Goal: Communication & Community: Answer question/provide support

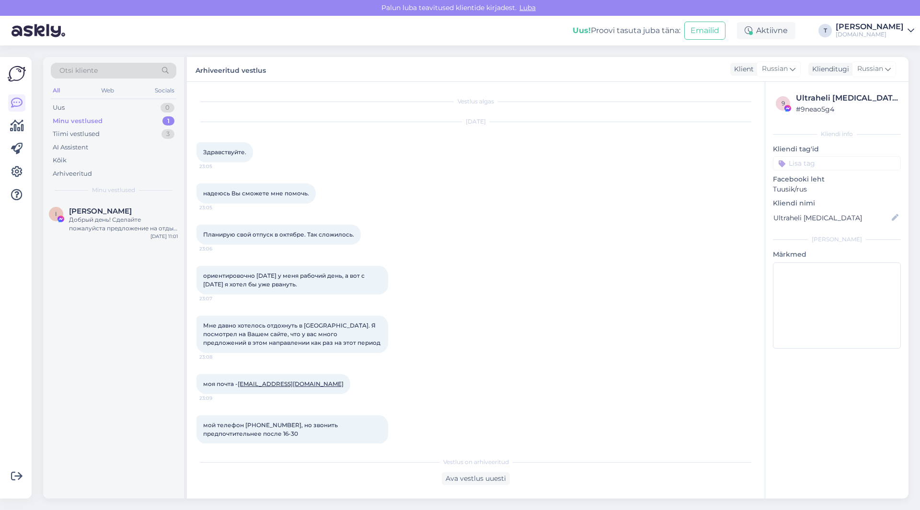
scroll to position [169, 0]
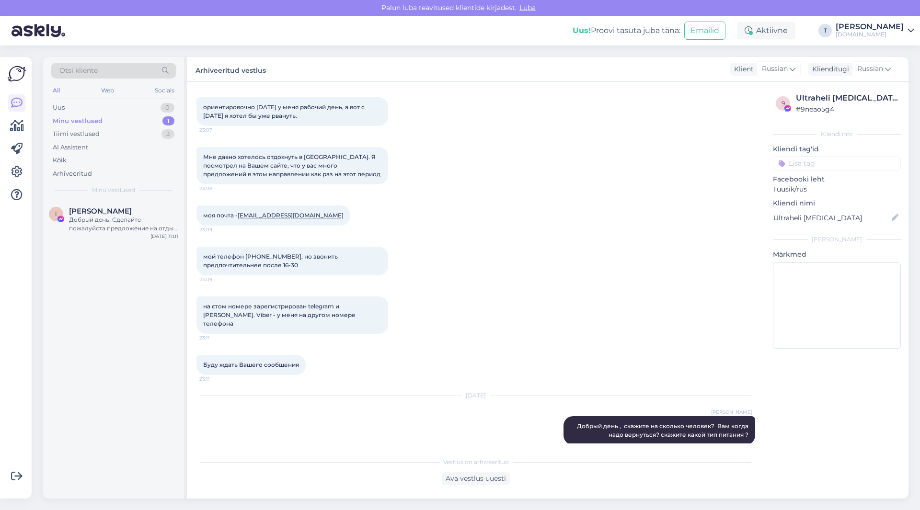
click at [77, 122] on div "Minu vestlused" at bounding box center [78, 121] width 50 height 10
click at [81, 229] on div "Добрый день! Сделайте пожалуйста предложение на отдых в [GEOGRAPHIC_DATA]( Алан…" at bounding box center [123, 224] width 109 height 17
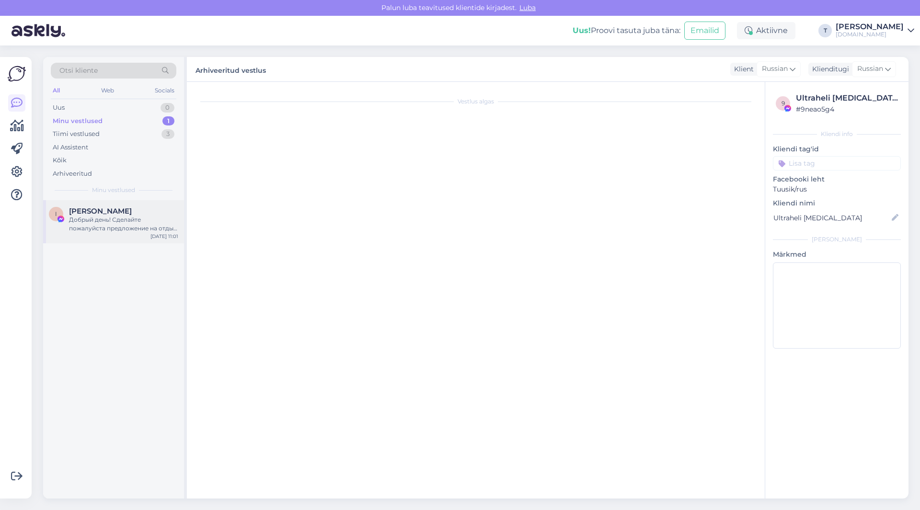
scroll to position [0, 0]
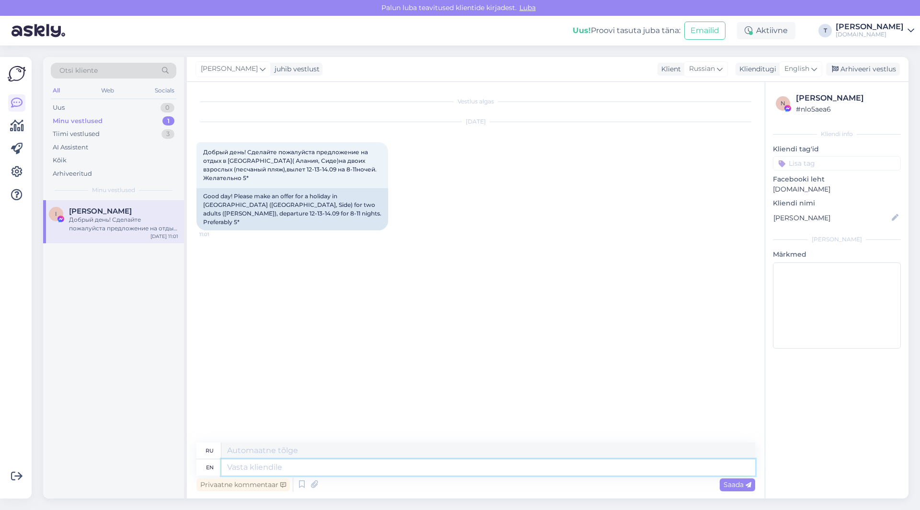
click at [303, 466] on textarea at bounding box center [488, 468] width 534 height 16
type textarea "L"
click at [804, 69] on span "English" at bounding box center [797, 69] width 25 height 11
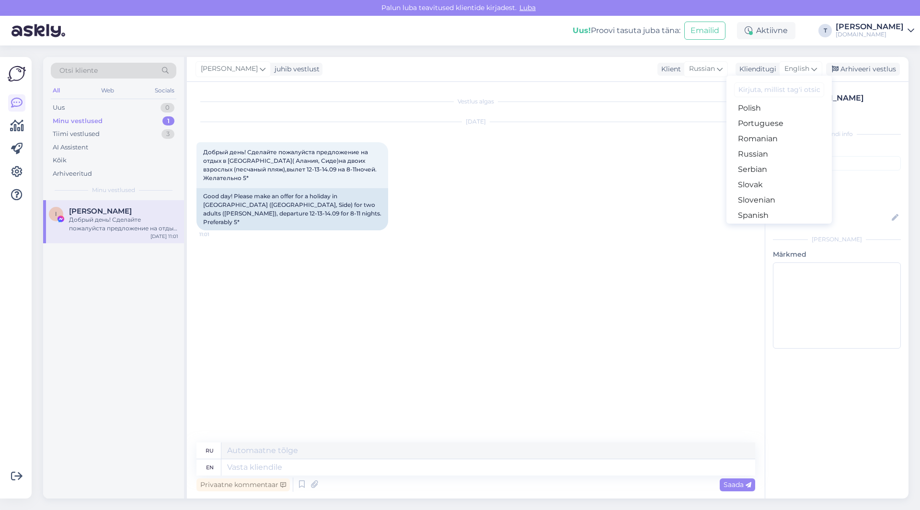
scroll to position [298, 0]
click at [760, 195] on link "Russian" at bounding box center [779, 196] width 105 height 15
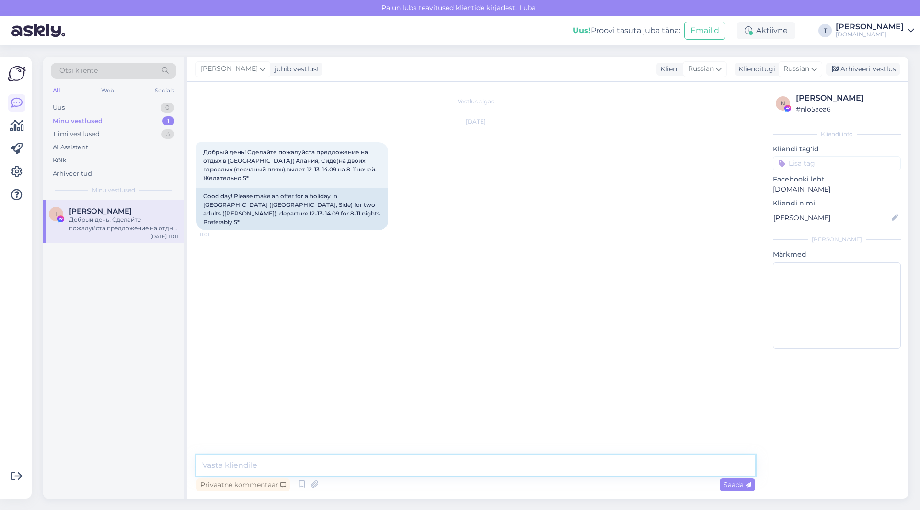
click at [349, 463] on textarea at bounding box center [476, 466] width 559 height 20
type textarea "L"
click at [258, 466] on textarea "Добрый день пришлите вашу почту электронную" at bounding box center [476, 466] width 559 height 20
type textarea "Добрый день ! пришлите вашу почту электронную"
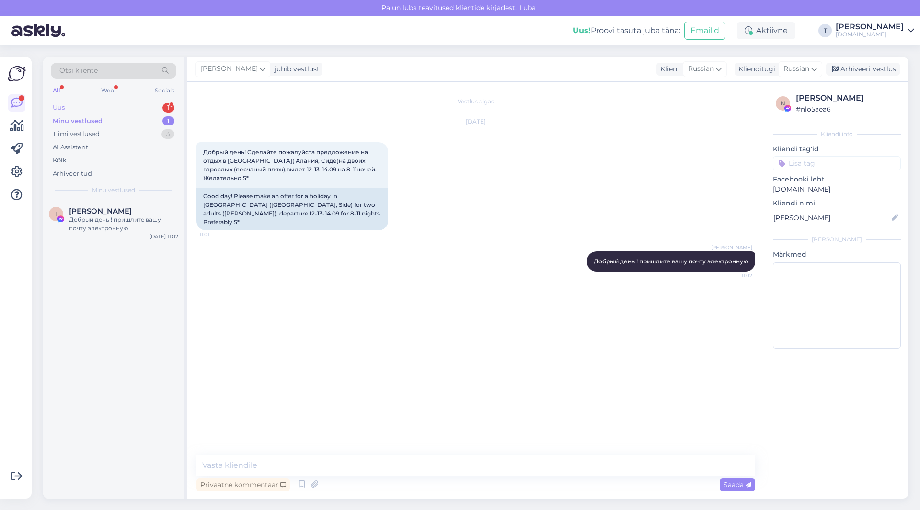
click at [119, 106] on div "Uus 1" at bounding box center [114, 107] width 126 height 13
click at [102, 116] on div "Minu vestlused 1" at bounding box center [114, 121] width 126 height 13
click at [108, 228] on div "Добрый день ! пришлите вашу почту электронную" at bounding box center [123, 224] width 109 height 17
click at [252, 179] on div "Добрый день! Сделайте пожалуйста предложение на отдых в [GEOGRAPHIC_DATA]( Алан…" at bounding box center [293, 165] width 192 height 46
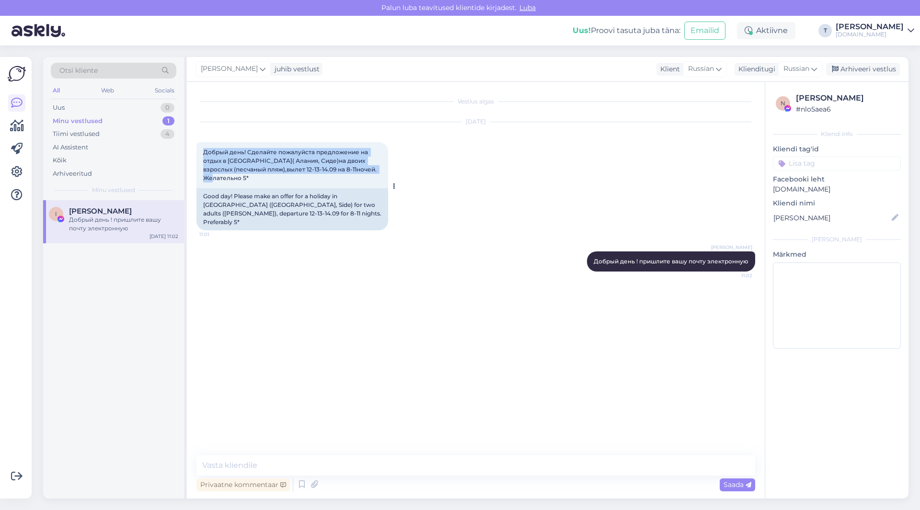
drag, startPoint x: 255, startPoint y: 178, endPoint x: 205, endPoint y: 151, distance: 56.6
click at [205, 151] on div "Добрый день! Сделайте пожалуйста предложение на отдых в [GEOGRAPHIC_DATA]( Алан…" at bounding box center [293, 165] width 192 height 46
click at [504, 150] on div "[DATE] Добрый день! Сделайте пожалуйста предложение на отдых в [GEOGRAPHIC_DATA…" at bounding box center [476, 176] width 559 height 129
click at [141, 108] on div "Uus 0" at bounding box center [114, 107] width 126 height 13
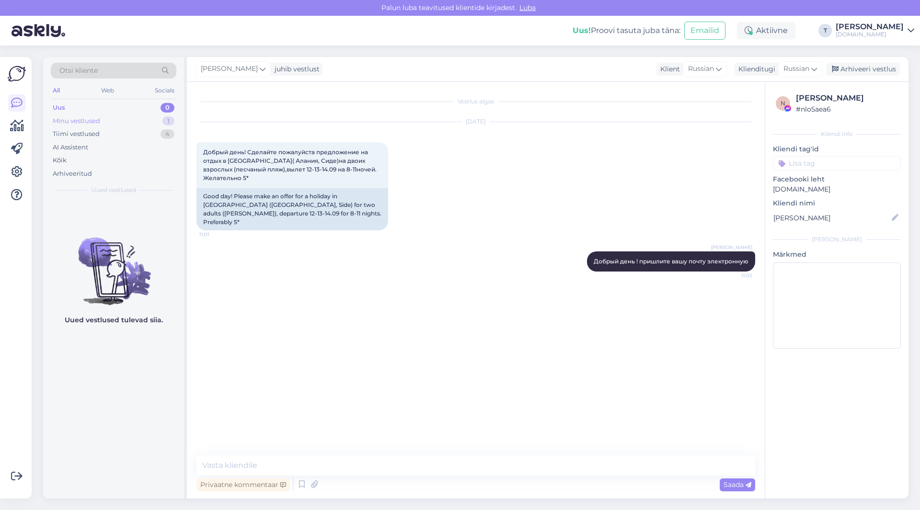
click at [149, 121] on div "Minu vestlused 1" at bounding box center [114, 121] width 126 height 13
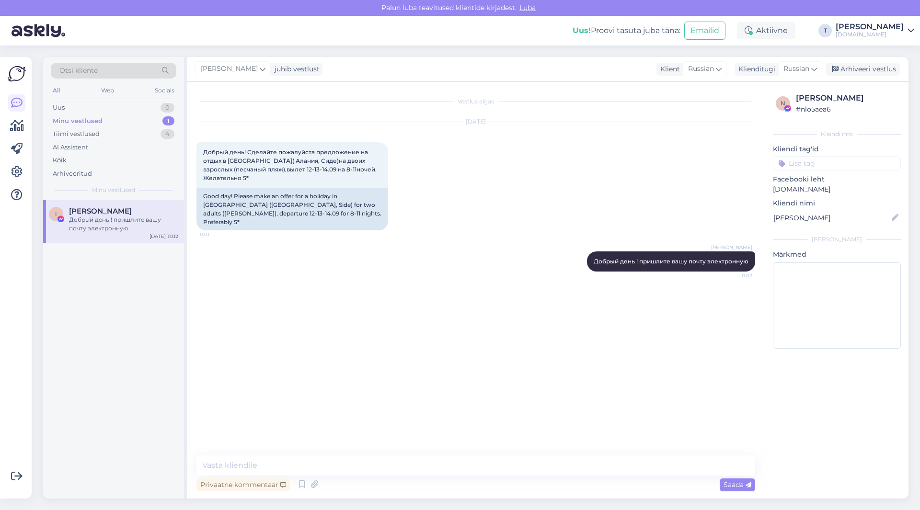
click at [128, 123] on div "Minu vestlused 1" at bounding box center [114, 121] width 126 height 13
click at [128, 133] on div "Tiimi vestlused 4" at bounding box center [114, 133] width 126 height 13
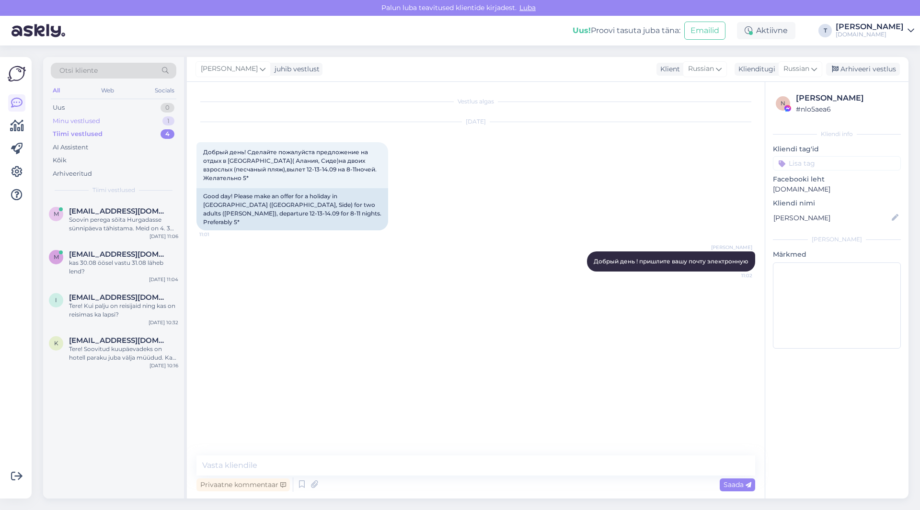
click at [128, 119] on div "Minu vestlused 1" at bounding box center [114, 121] width 126 height 13
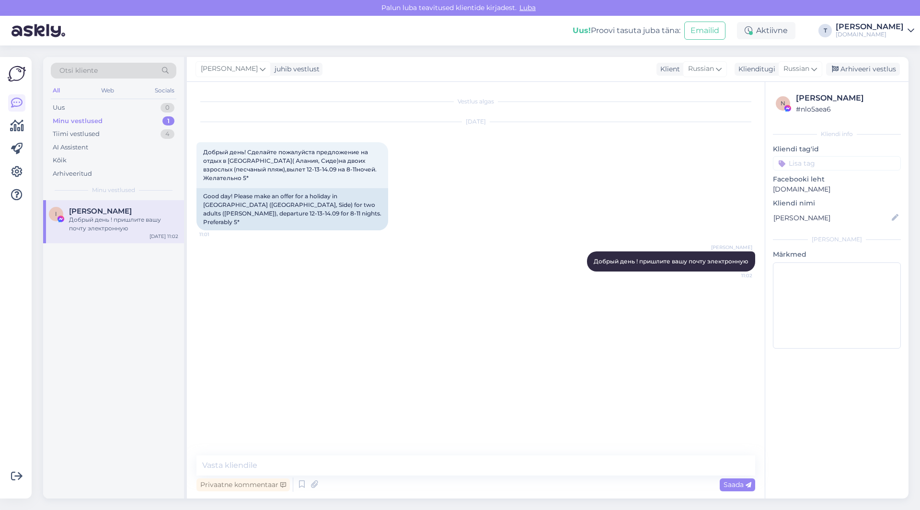
click at [462, 144] on div "[DATE] Добрый день! Сделайте пожалуйста предложение на отдых в [GEOGRAPHIC_DATA…" at bounding box center [476, 176] width 559 height 129
drag, startPoint x: 254, startPoint y: 295, endPoint x: 210, endPoint y: 295, distance: 43.1
click at [202, 297] on div "[EMAIL_ADDRESS][DOMAIN_NAME] 11:16" at bounding box center [256, 303] width 119 height 20
copy link "[EMAIL_ADDRESS][DOMAIN_NAME]"
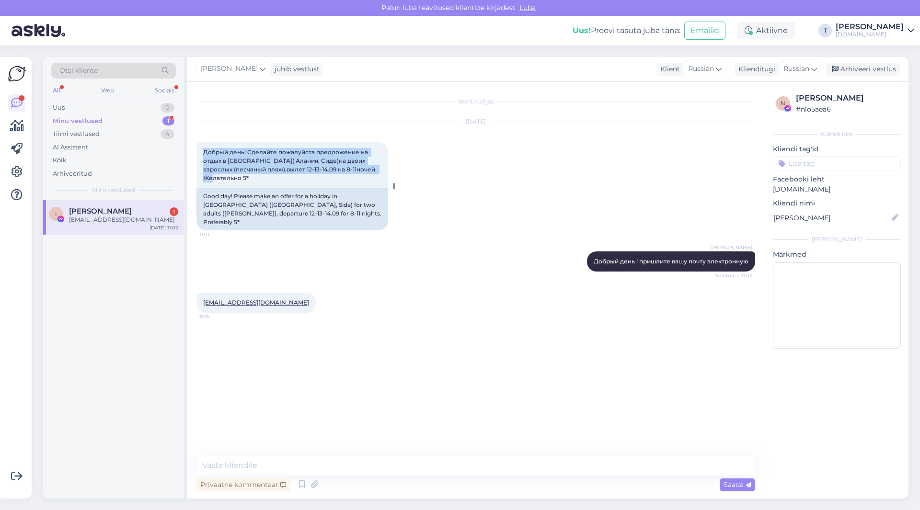
drag, startPoint x: 278, startPoint y: 179, endPoint x: 202, endPoint y: 148, distance: 81.9
click at [200, 146] on div "Добрый день! Сделайте пожалуйста предложение на отдых в [GEOGRAPHIC_DATA]( Алан…" at bounding box center [293, 165] width 192 height 46
copy span "Добрый день! Сделайте пожалуйста предложение на отдых в [GEOGRAPHIC_DATA]( Алан…"
click at [120, 103] on div "Uus 1" at bounding box center [114, 107] width 126 height 13
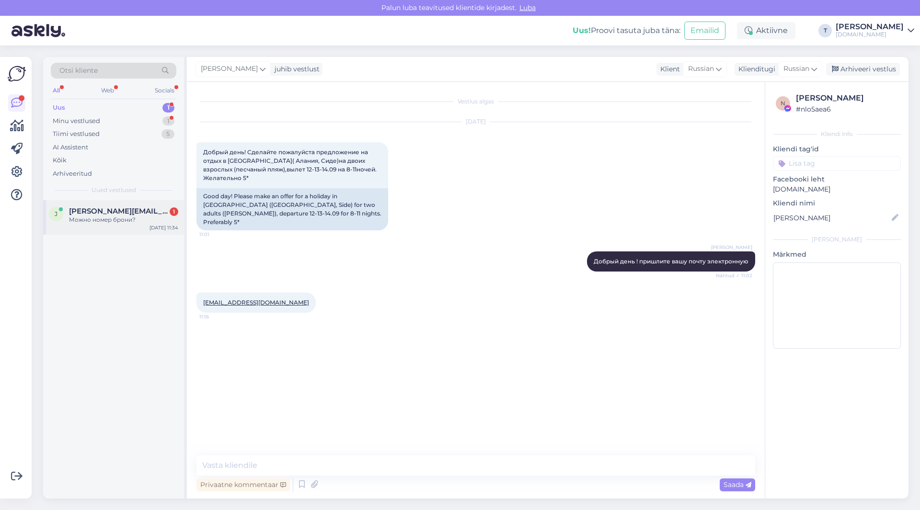
click at [121, 224] on div "Можно номер брони?" at bounding box center [123, 220] width 109 height 9
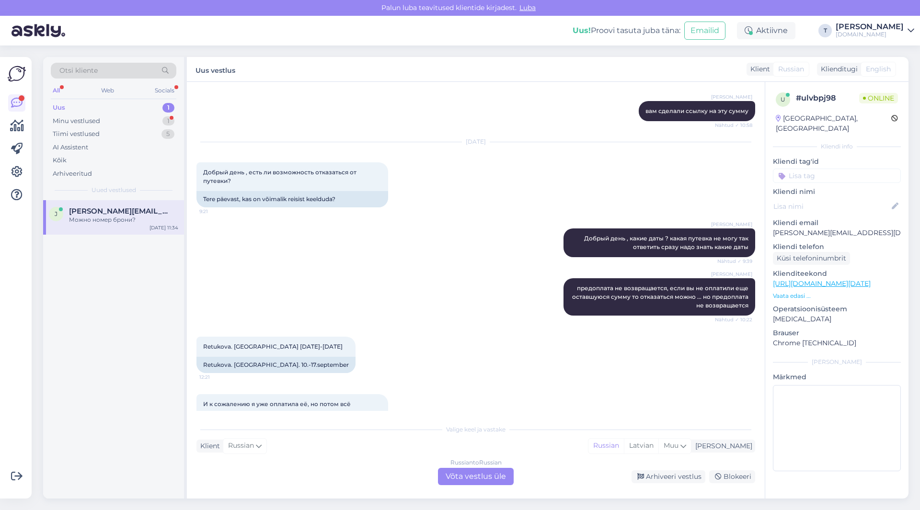
scroll to position [5514, 0]
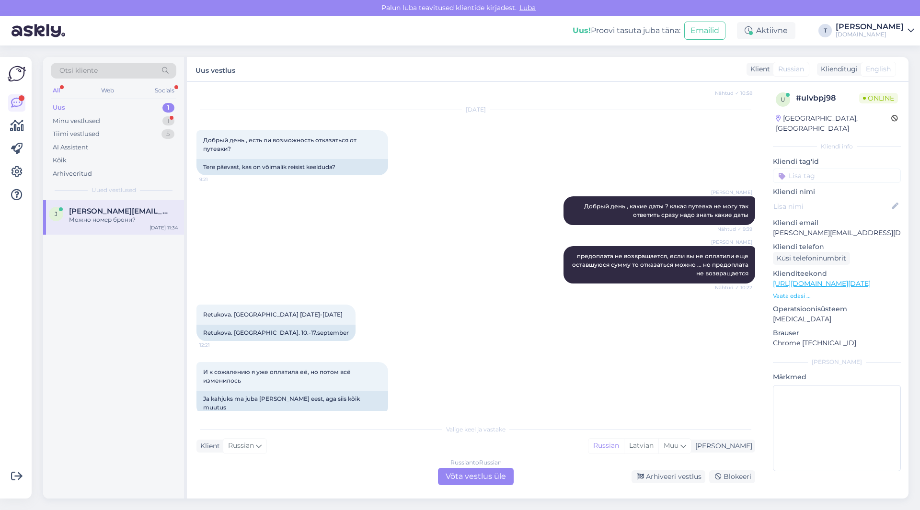
click at [481, 480] on div "Russian to Russian Võta vestlus üle" at bounding box center [476, 476] width 76 height 17
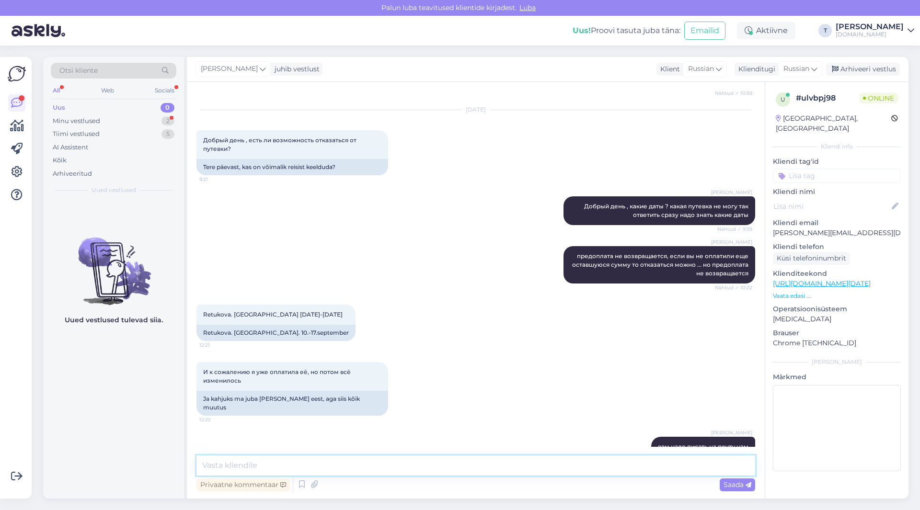
click at [452, 466] on textarea at bounding box center [476, 466] width 559 height 20
type textarea "Добрый день у вас в документах есть номер"
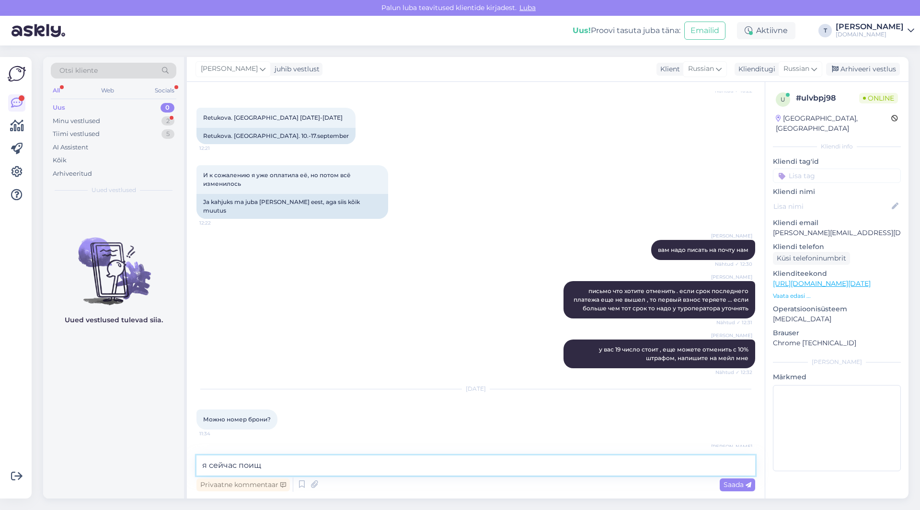
type textarea "я сейчас поищу"
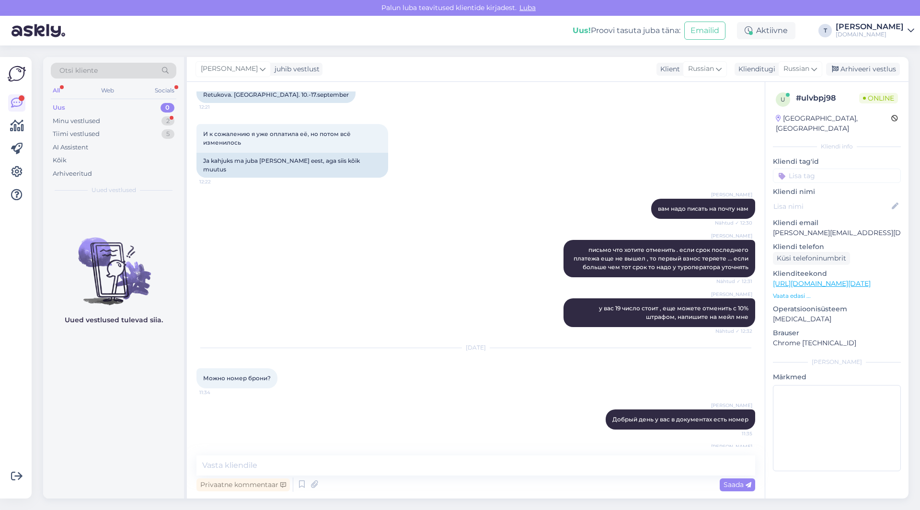
click at [820, 228] on p "[PERSON_NAME][EMAIL_ADDRESS][DOMAIN_NAME]" at bounding box center [837, 233] width 128 height 10
copy p "[PERSON_NAME][EMAIL_ADDRESS][DOMAIN_NAME]"
paste textarea "23233989"
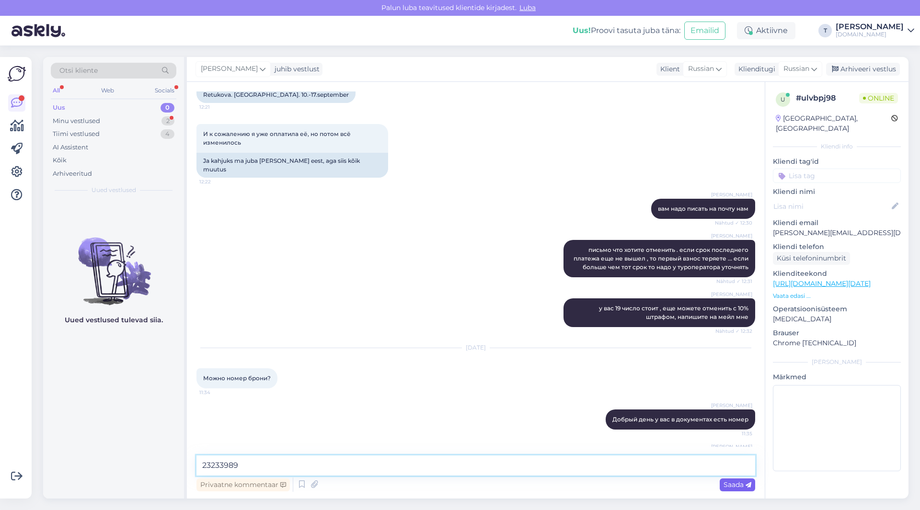
type textarea "23233989"
click at [730, 486] on span "Saada" at bounding box center [738, 485] width 28 height 9
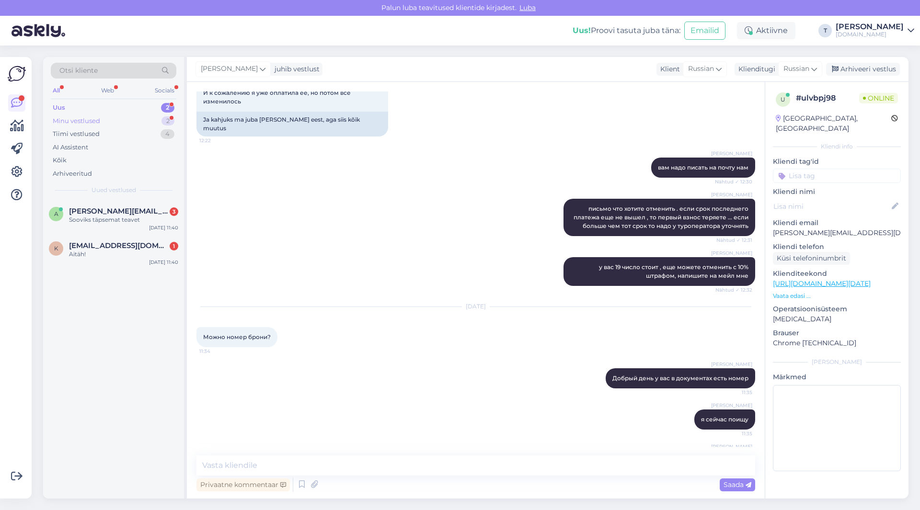
click at [93, 117] on div "Minu vestlused" at bounding box center [76, 121] width 47 height 10
click at [123, 257] on div "[EMAIL_ADDRESS][DOMAIN_NAME]" at bounding box center [123, 254] width 109 height 9
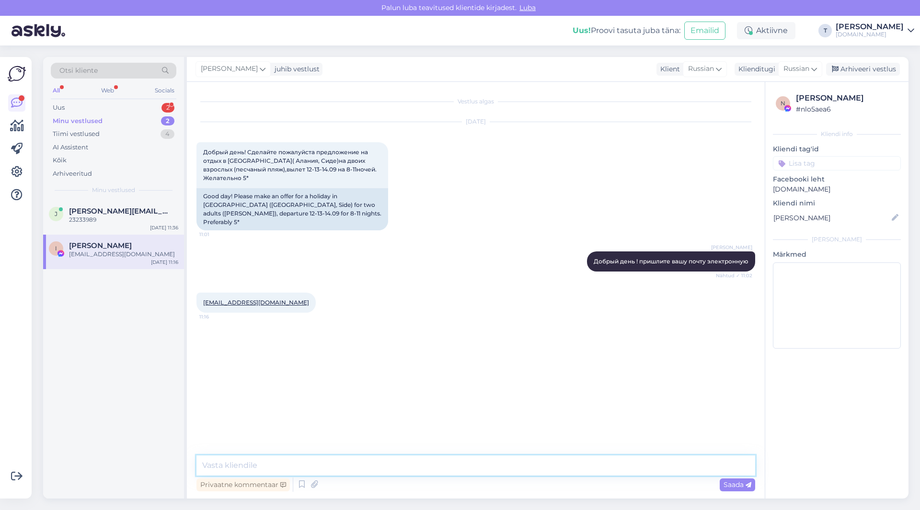
click at [329, 470] on textarea at bounding box center [476, 466] width 559 height 20
type textarea "v"
type textarea "можете назвать бюджет от и до , так как надо понимать какие вариатны 8 ночей 9 …"
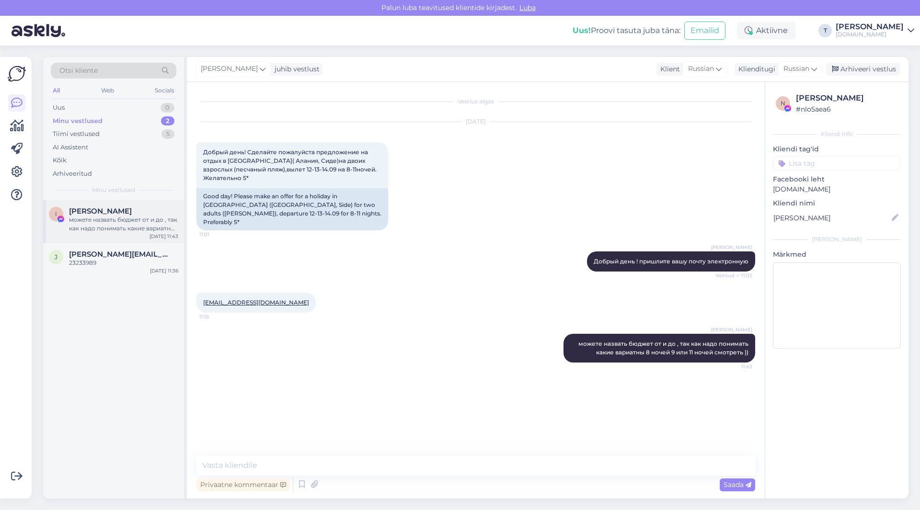
click at [85, 220] on div "можете назвать бюджет от и до , так как надо понимать какие вариатны 8 ночей 9 …" at bounding box center [123, 224] width 109 height 17
click at [96, 264] on div "23233989" at bounding box center [123, 263] width 109 height 9
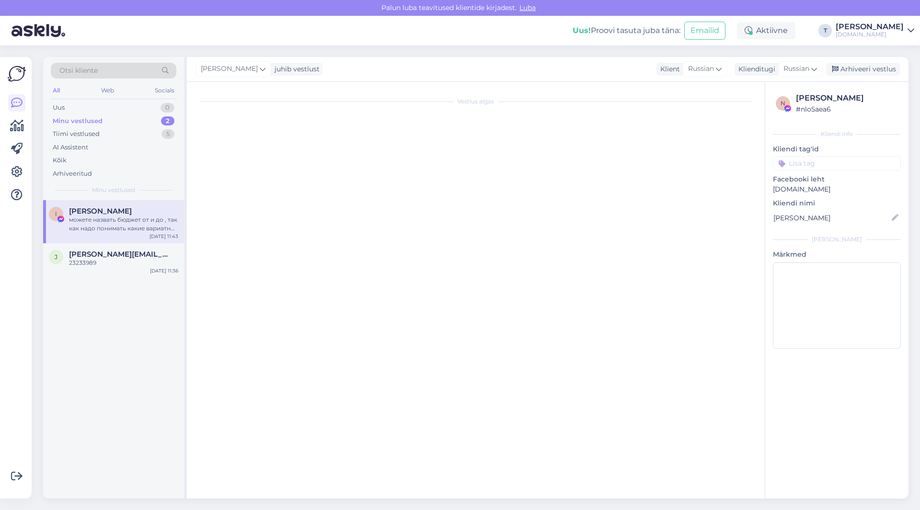
scroll to position [5599, 0]
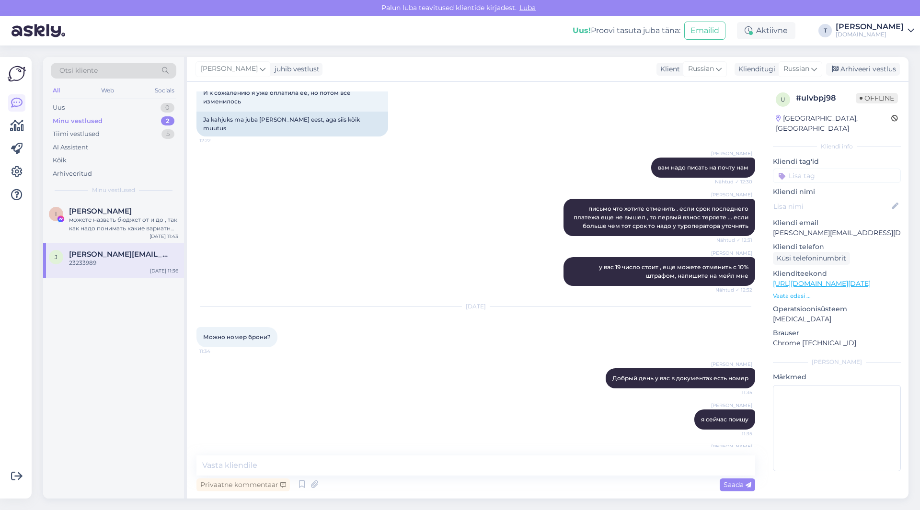
click at [364, 247] on div "[PERSON_NAME] у вас 19 число стоит , еще можете отменить с 10% штрафом, напишит…" at bounding box center [476, 272] width 559 height 50
click at [371, 247] on div "[PERSON_NAME] у вас 19 число стоит , еще можете отменить с 10% штрафом, напишит…" at bounding box center [476, 272] width 559 height 50
click at [319, 208] on div "[PERSON_NAME] письмо что хотите отменить . если срок последнего платежа еще не …" at bounding box center [476, 217] width 559 height 58
click at [81, 233] on div "[PERSON_NAME] можете назвать бюджет от и до , так как надо понимать какие вариа…" at bounding box center [113, 221] width 141 height 43
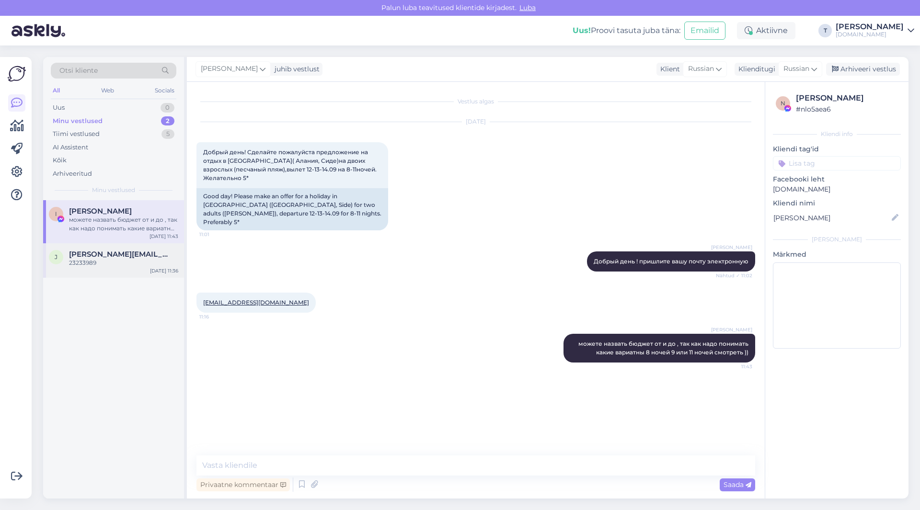
click at [89, 261] on div "23233989" at bounding box center [123, 263] width 109 height 9
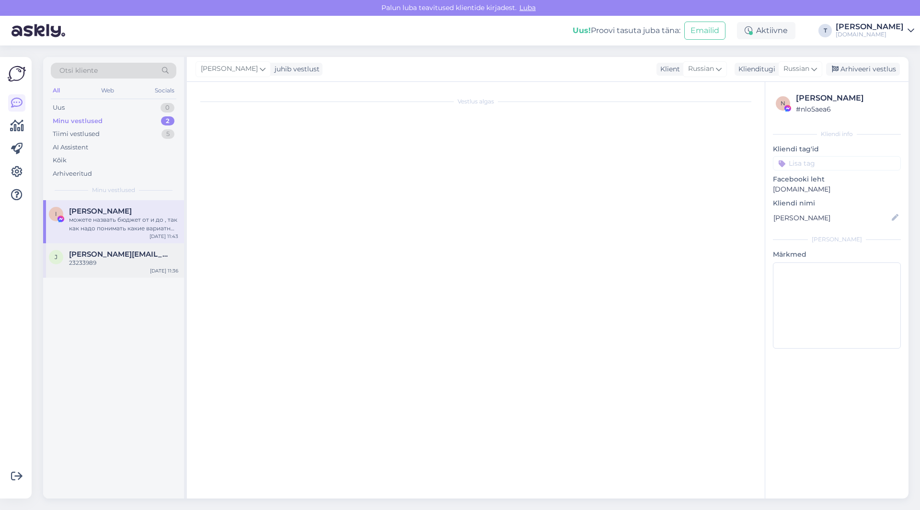
scroll to position [5599, 0]
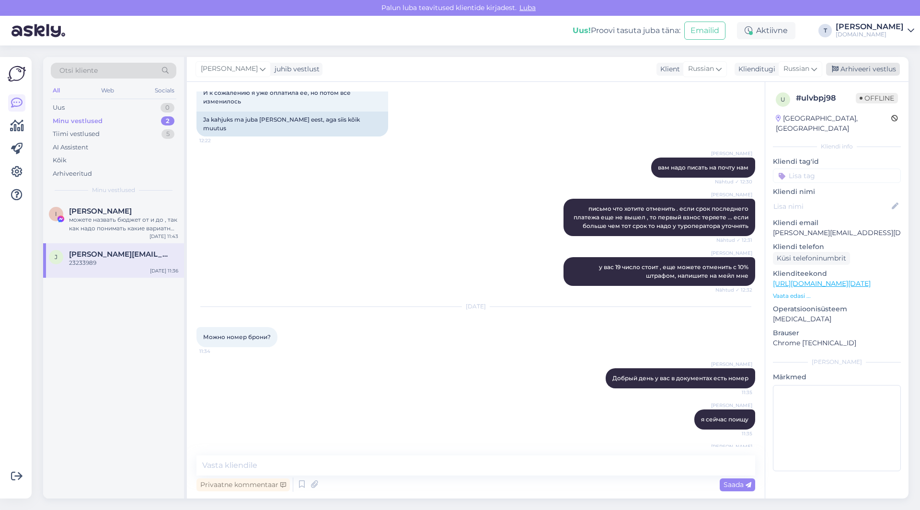
click at [870, 70] on div "Arhiveeri vestlus" at bounding box center [863, 69] width 74 height 13
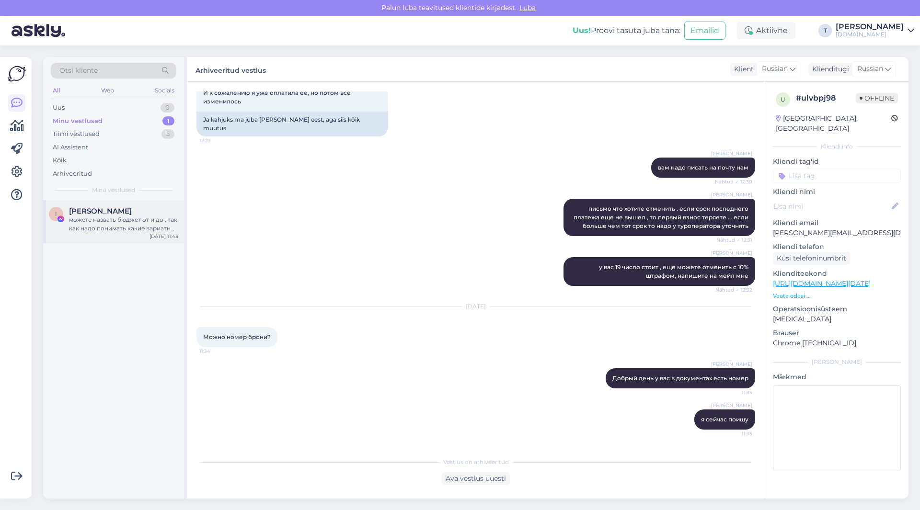
click at [82, 224] on div "можете назвать бюджет от и до , так как надо понимать какие вариатны 8 ночей 9 …" at bounding box center [123, 224] width 109 height 17
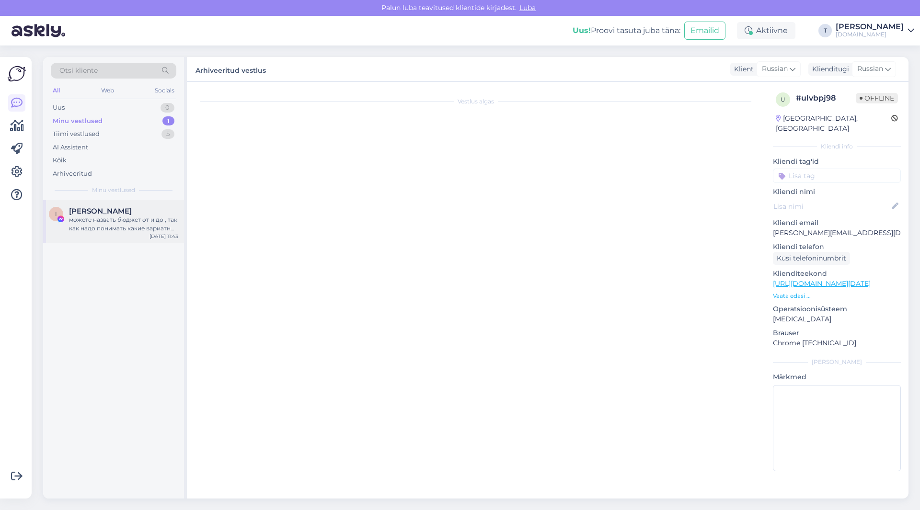
scroll to position [0, 0]
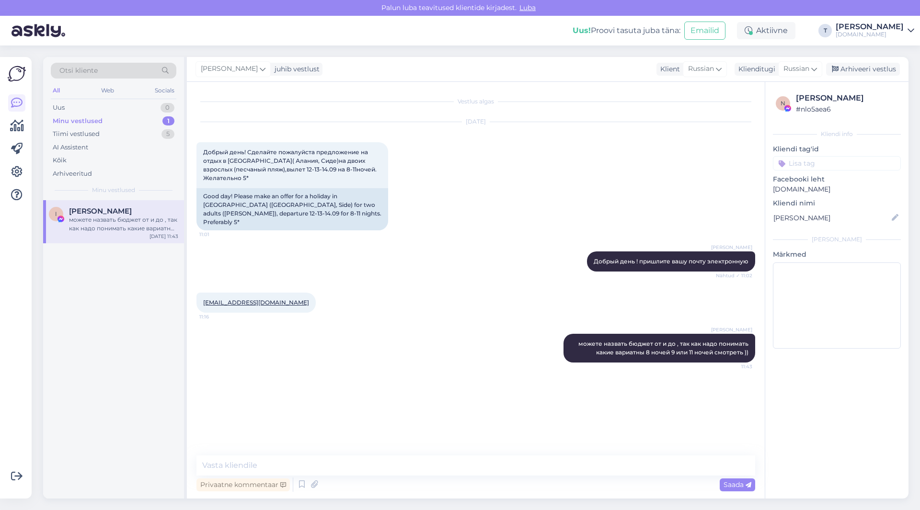
click at [128, 122] on div "Minu vestlused 1" at bounding box center [114, 121] width 126 height 13
click at [132, 135] on div "Tiimi vestlused 5" at bounding box center [114, 133] width 126 height 13
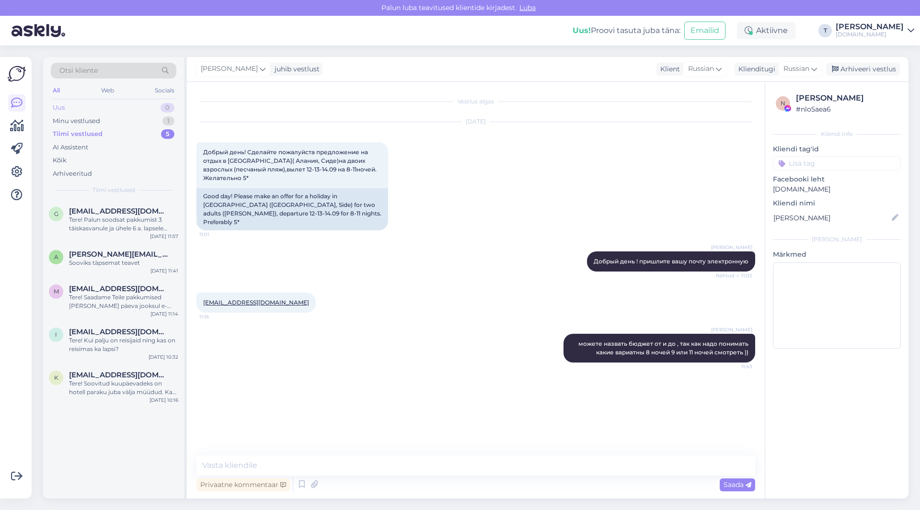
click at [132, 113] on div "Uus 0" at bounding box center [114, 107] width 126 height 13
